Goal: Task Accomplishment & Management: Use online tool/utility

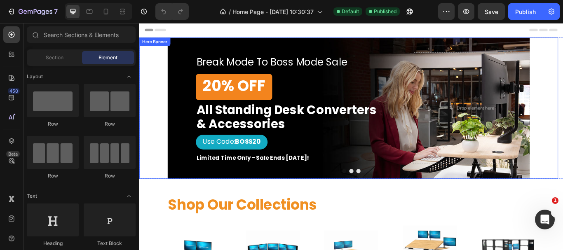
click at [461, 54] on div "Break Mode To Boss Mode Sale Heading 20% OFF Button All Standing Desk Converter…" at bounding box center [383, 122] width 422 height 156
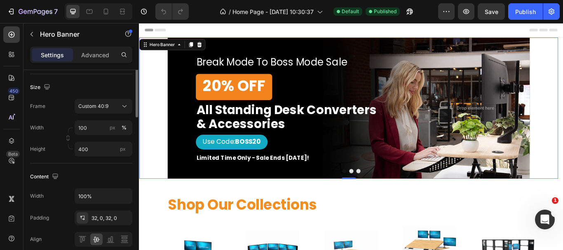
scroll to position [124, 0]
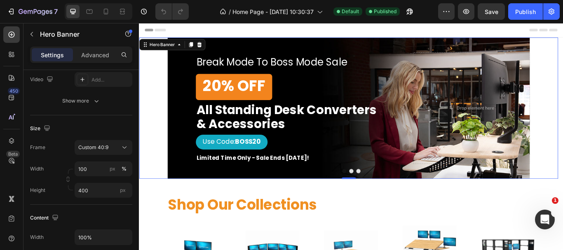
click at [157, 109] on div "Break Mode To Boss Mode Sale Heading 20% OFF Button All Standing Desk Converter…" at bounding box center [383, 122] width 488 height 165
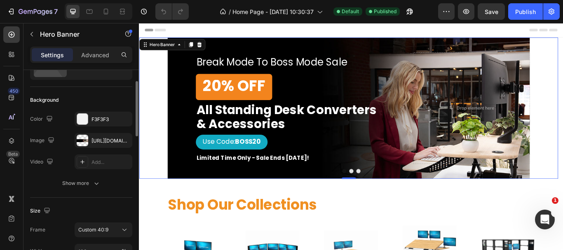
scroll to position [0, 0]
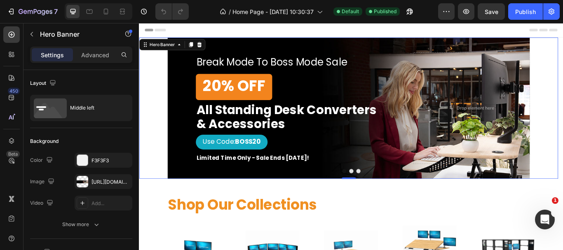
click at [562, 98] on div "Break Mode To Boss Mode Sale Heading 20% OFF Button All Standing Desk Converter…" at bounding box center [383, 122] width 488 height 165
click at [383, 195] on button "Dot" at bounding box center [385, 195] width 5 height 5
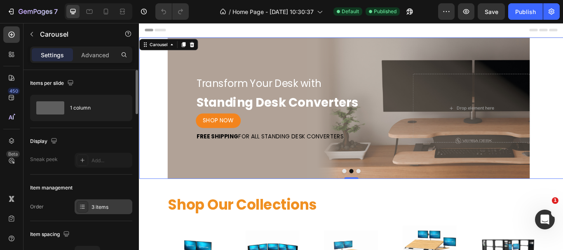
click at [108, 208] on div "3 items" at bounding box center [110, 206] width 39 height 7
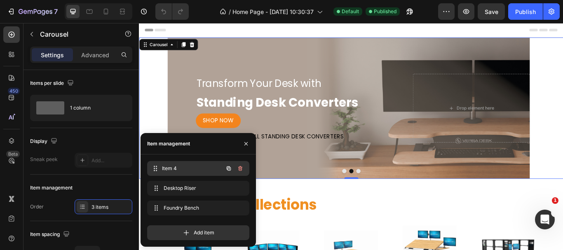
click at [205, 170] on span "Item 4" at bounding box center [192, 168] width 61 height 7
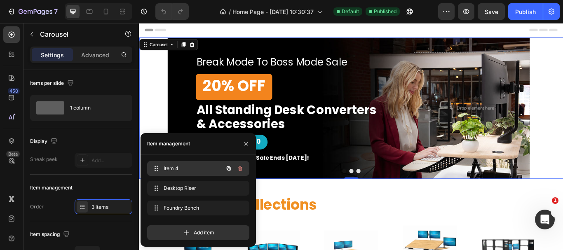
click at [197, 166] on span "Item 4" at bounding box center [186, 168] width 47 height 7
click at [171, 168] on span "Item 4" at bounding box center [186, 168] width 47 height 7
click at [171, 168] on span "Item 4" at bounding box center [192, 168] width 61 height 7
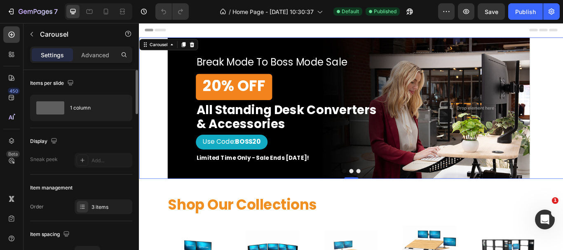
drag, startPoint x: 54, startPoint y: 142, endPoint x: 89, endPoint y: 168, distance: 43.1
click at [55, 142] on icon "button" at bounding box center [54, 141] width 8 height 8
click at [71, 167] on div "Sneak peek Add..." at bounding box center [81, 160] width 102 height 15
click at [100, 57] on p "Advanced" at bounding box center [95, 55] width 28 height 9
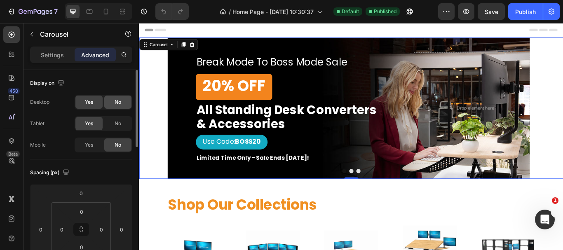
click at [122, 102] on div "No" at bounding box center [117, 102] width 27 height 13
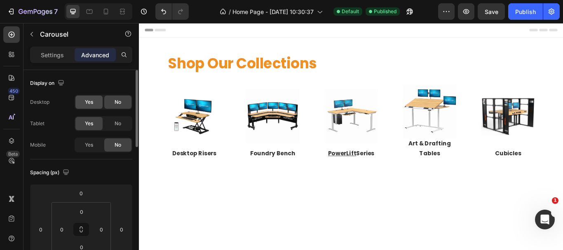
click at [88, 100] on span "Yes" at bounding box center [89, 101] width 8 height 7
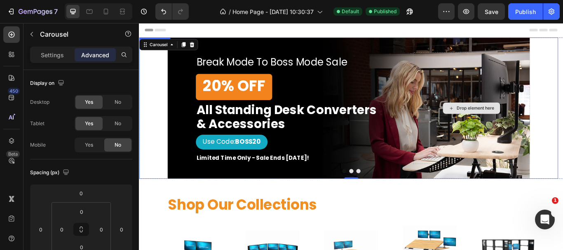
click at [542, 181] on div "Drop element here" at bounding box center [525, 122] width 136 height 130
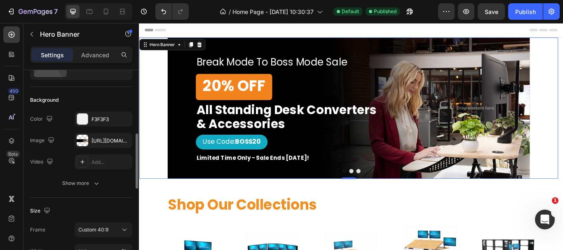
scroll to position [124, 0]
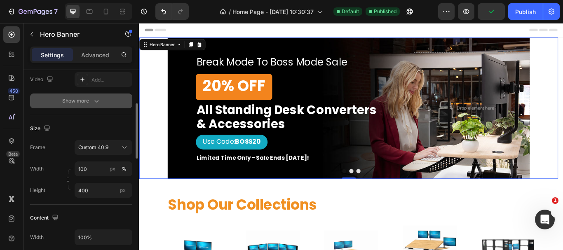
click at [93, 98] on icon "button" at bounding box center [96, 101] width 8 height 8
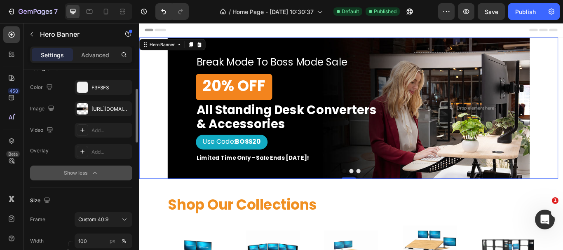
scroll to position [0, 0]
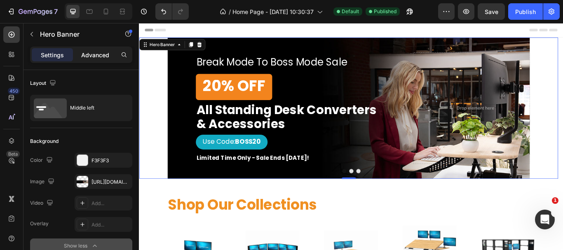
click at [93, 52] on p "Advanced" at bounding box center [95, 55] width 28 height 9
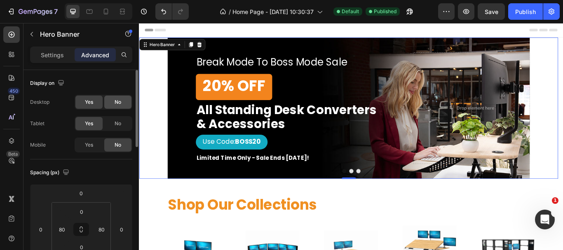
click at [115, 101] on span "No" at bounding box center [117, 101] width 7 height 7
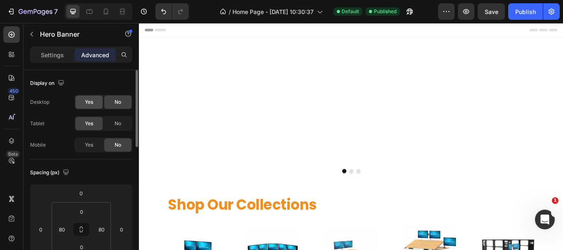
click at [82, 102] on div "Yes" at bounding box center [88, 102] width 27 height 13
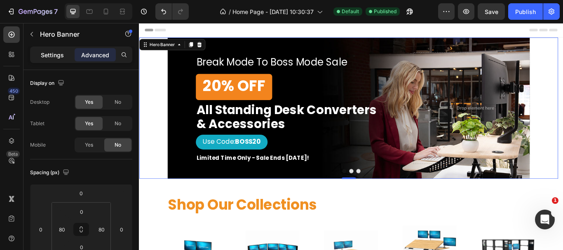
click at [47, 54] on p "Settings" at bounding box center [52, 55] width 23 height 9
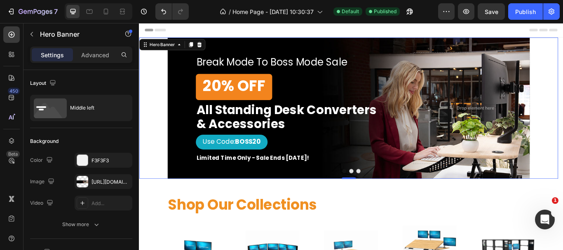
click at [172, 187] on div "Break Mode To Boss Mode Sale Heading 20% OFF Button All Standing Desk Converter…" at bounding box center [383, 122] width 422 height 156
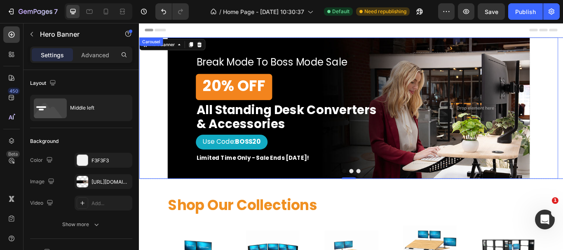
click at [384, 195] on button "Dot" at bounding box center [385, 195] width 5 height 5
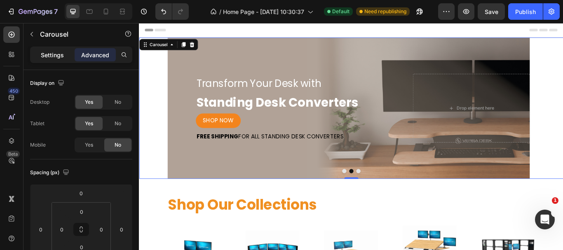
click at [53, 54] on p "Settings" at bounding box center [52, 55] width 23 height 9
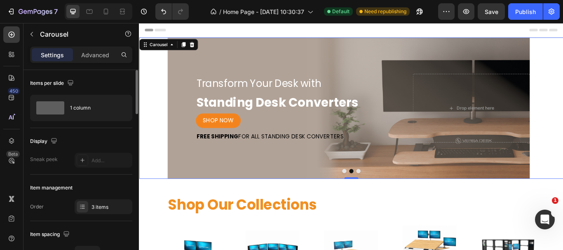
scroll to position [41, 0]
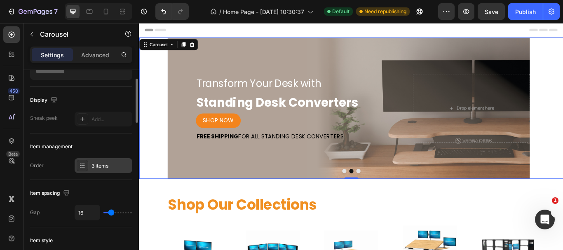
click at [101, 169] on div "3 items" at bounding box center [110, 165] width 39 height 7
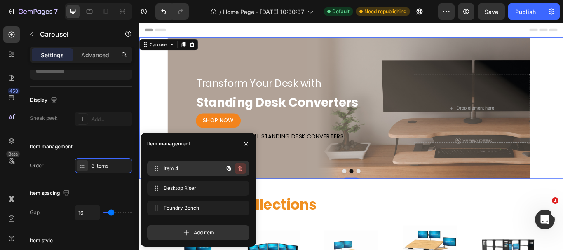
click at [240, 168] on icon "button" at bounding box center [240, 169] width 0 height 2
click at [237, 170] on div "Delete" at bounding box center [234, 168] width 15 height 7
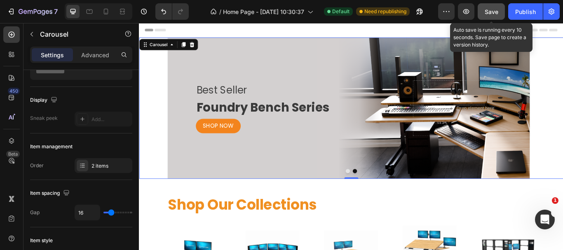
click at [493, 16] on div "Save" at bounding box center [491, 11] width 14 height 9
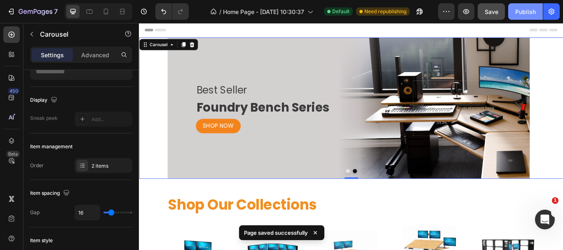
click at [532, 14] on div "Publish" at bounding box center [525, 11] width 21 height 9
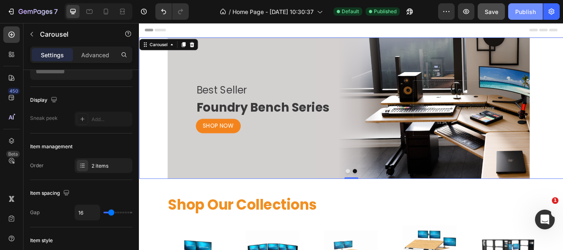
click at [528, 9] on div "Publish" at bounding box center [525, 11] width 21 height 9
